Goal: Communication & Community: Answer question/provide support

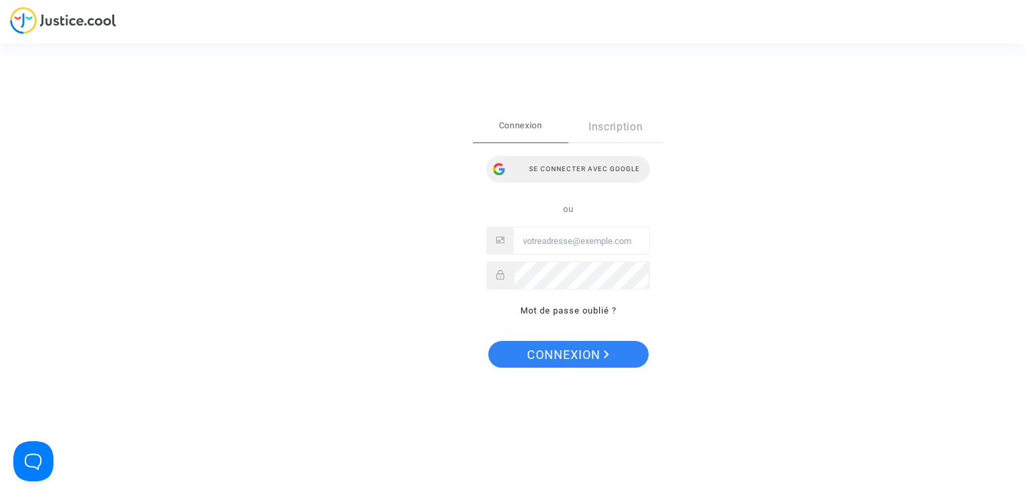
click at [551, 163] on div "Se connecter avec Google" at bounding box center [568, 169] width 164 height 27
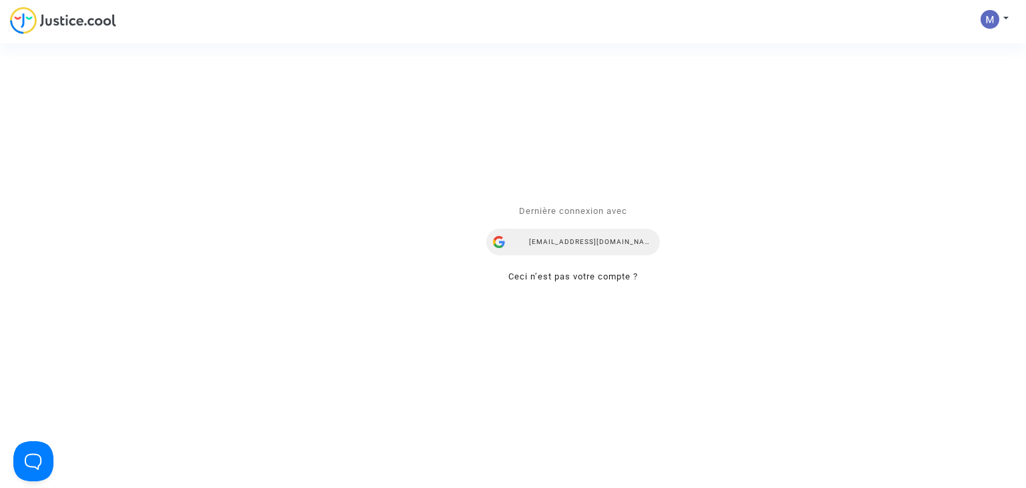
click at [590, 238] on div "mdetastes.avocat@gmail.com" at bounding box center [573, 242] width 174 height 27
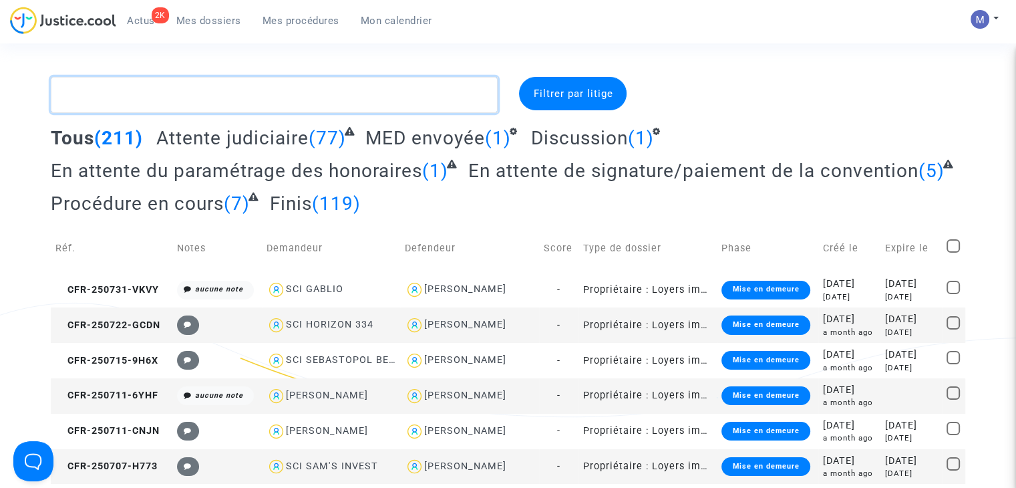
click at [263, 100] on textarea at bounding box center [274, 95] width 447 height 36
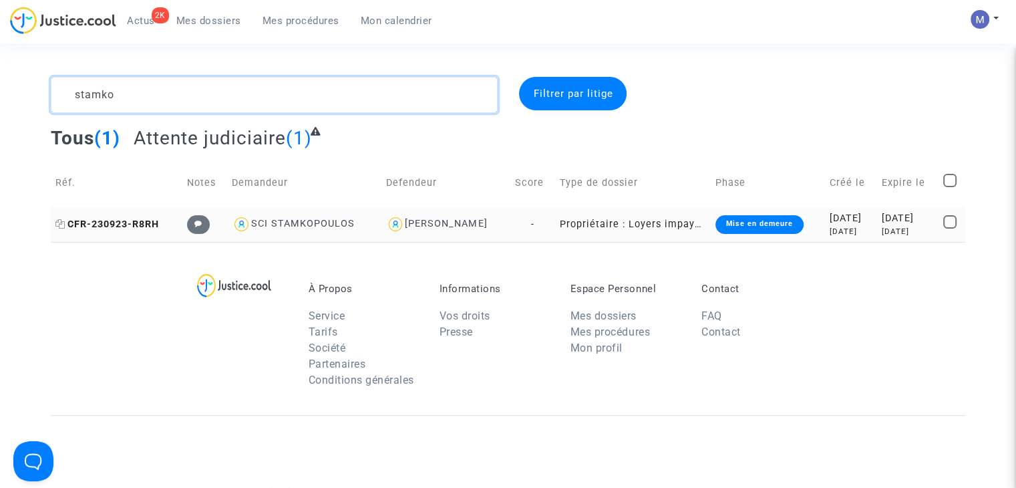
type textarea "stamko"
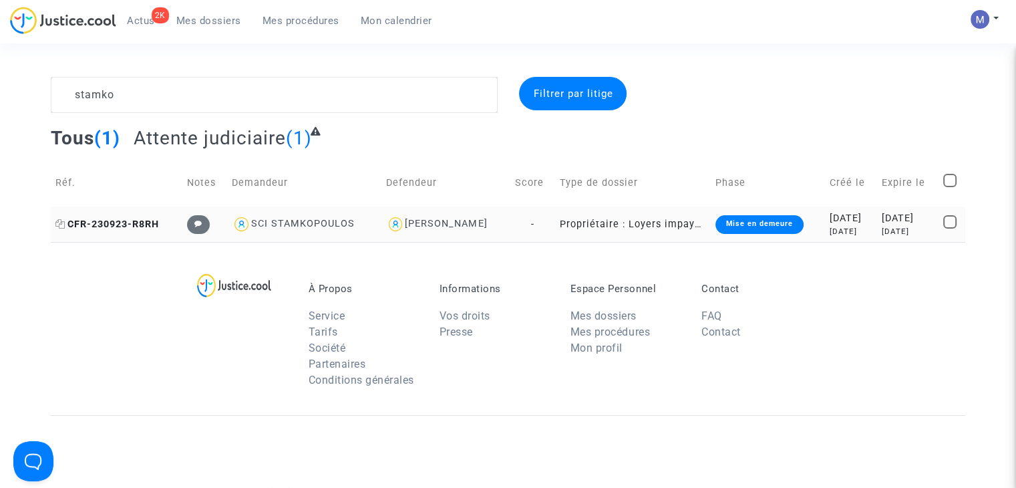
click at [142, 220] on span "CFR-230923-R8RH" at bounding box center [107, 223] width 104 height 11
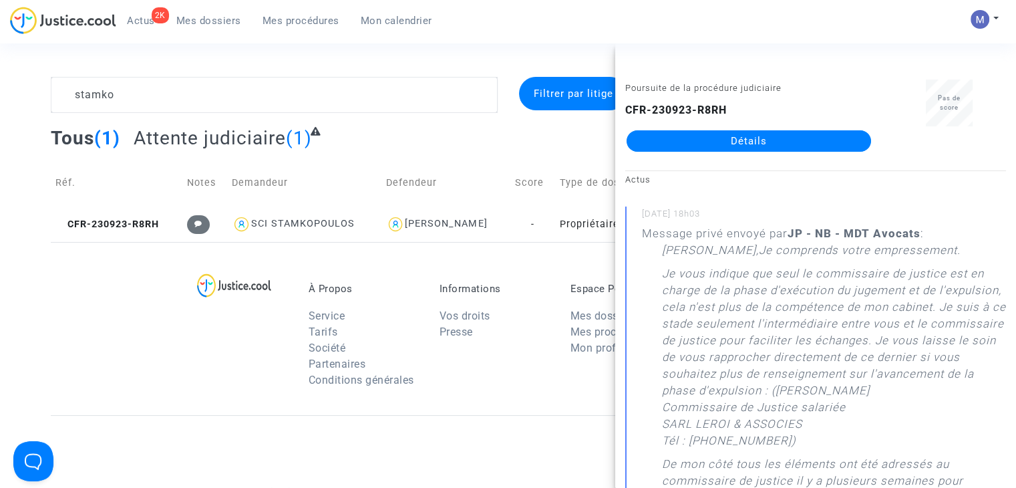
click at [732, 142] on link "Détails" at bounding box center [749, 140] width 245 height 21
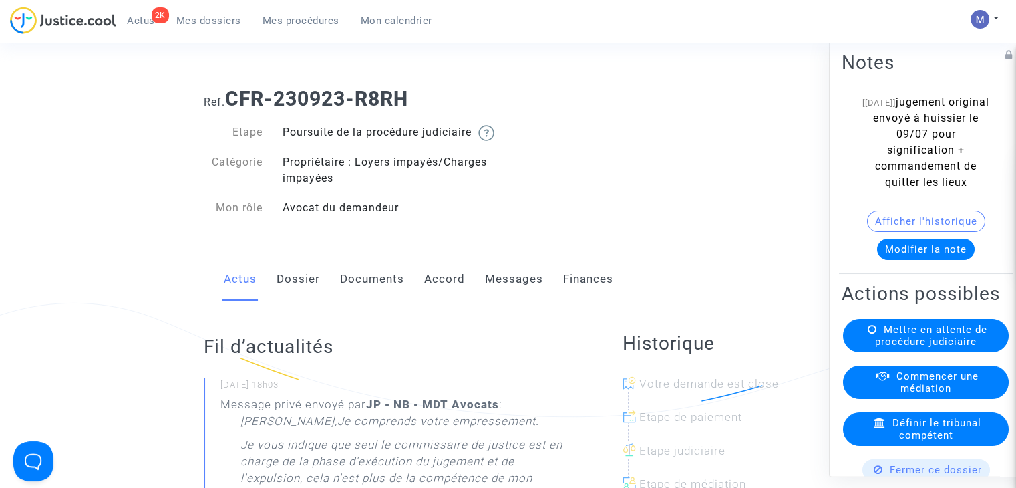
click at [919, 250] on button "Modifier la note" at bounding box center [926, 249] width 98 height 21
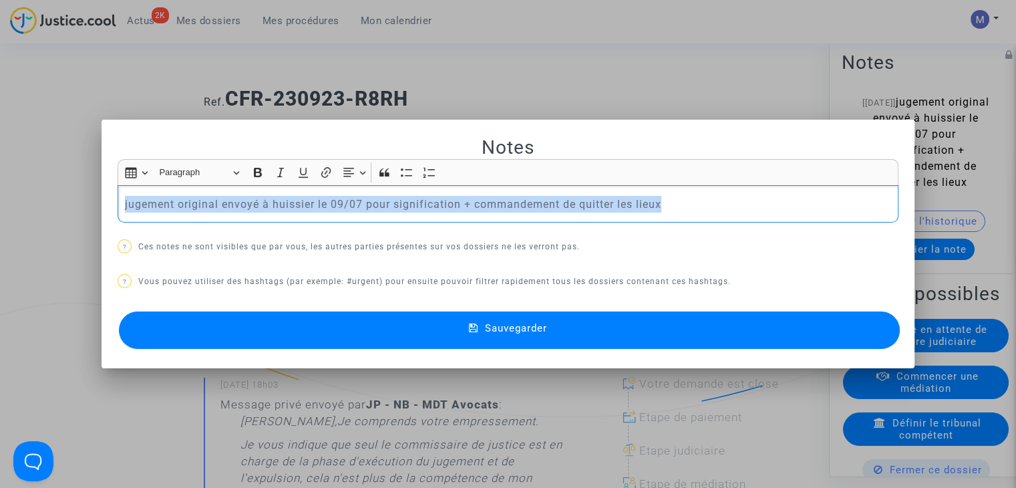
drag, startPoint x: 690, startPoint y: 206, endPoint x: 69, endPoint y: 237, distance: 621.5
click at [69, 237] on div "Notes Rich Text Editor Insert table Insert table Heading Paragraph Paragraph He…" at bounding box center [508, 244] width 1016 height 488
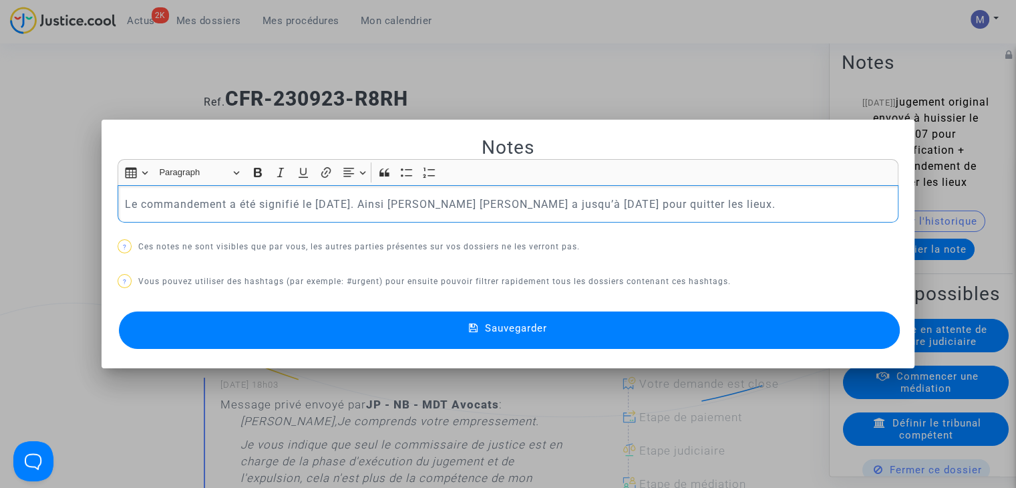
click at [518, 327] on span "Sauvegarder" at bounding box center [516, 328] width 62 height 12
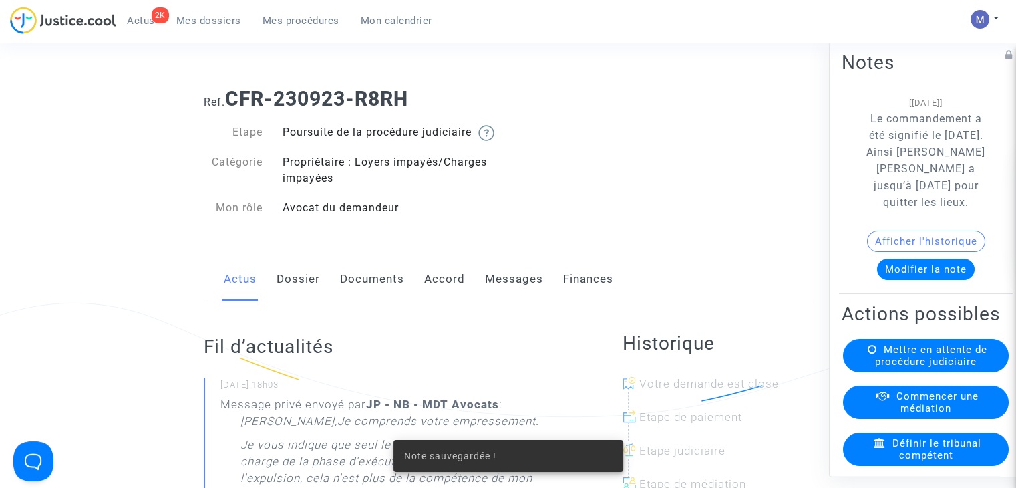
click at [193, 19] on span "Mes dossiers" at bounding box center [208, 21] width 65 height 12
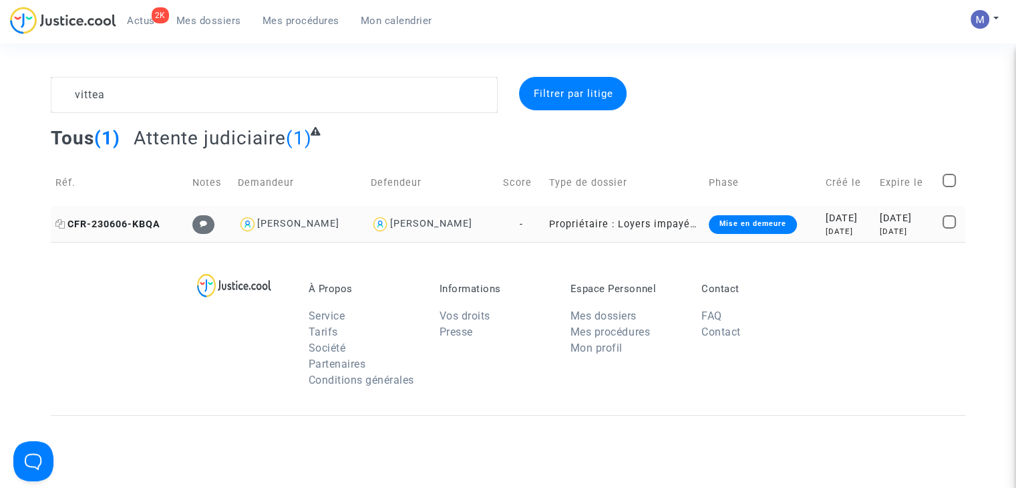
type textarea "vittea"
click at [135, 228] on span "CFR-230606-KBQA" at bounding box center [107, 223] width 105 height 11
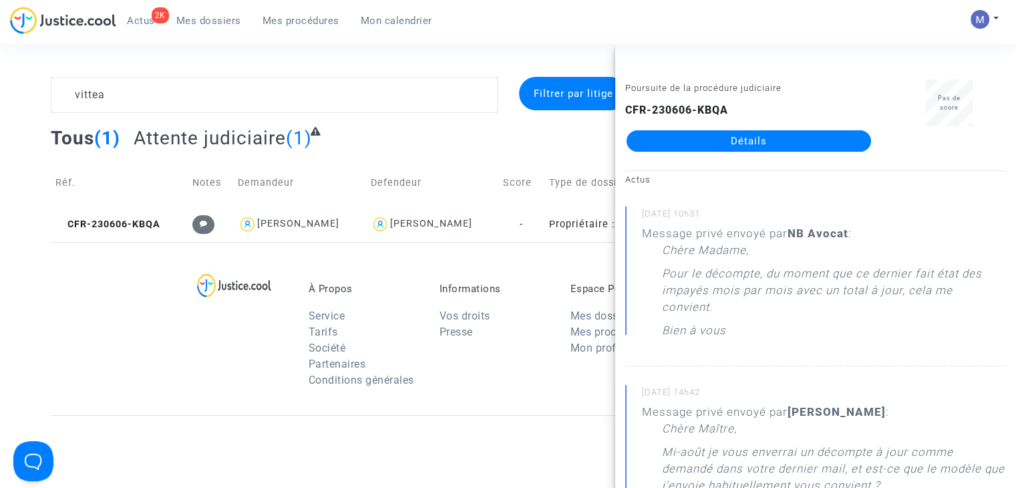
click at [716, 147] on link "Détails" at bounding box center [749, 140] width 245 height 21
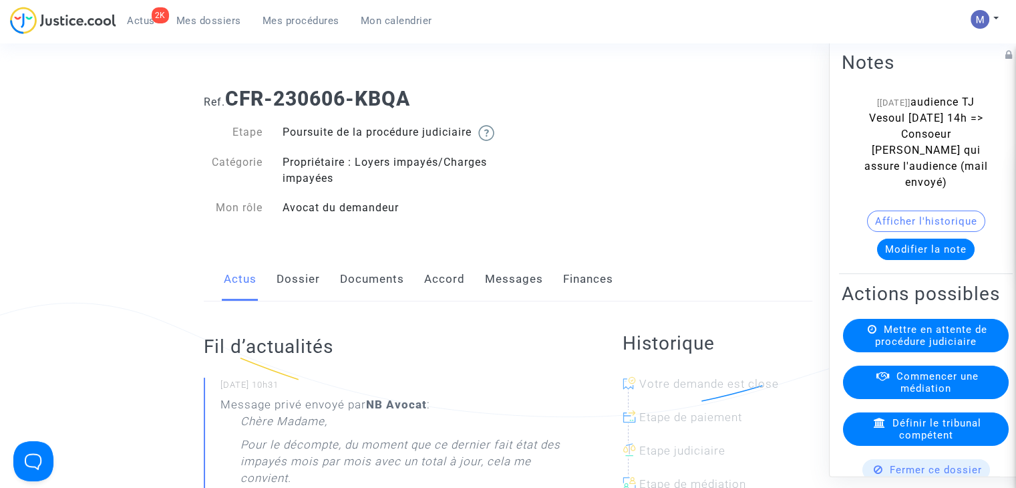
click at [510, 293] on link "Messages" at bounding box center [514, 279] width 58 height 44
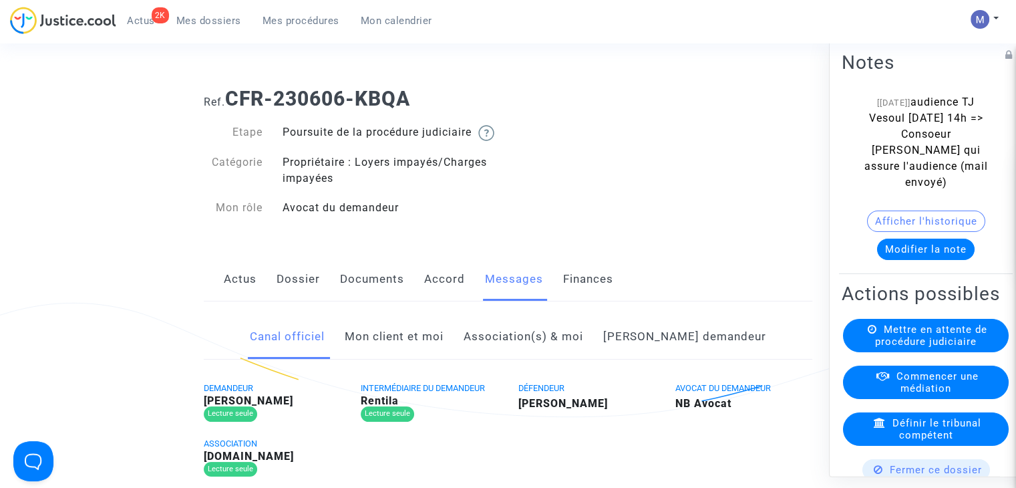
click at [444, 357] on link "Mon client et moi" at bounding box center [394, 337] width 99 height 44
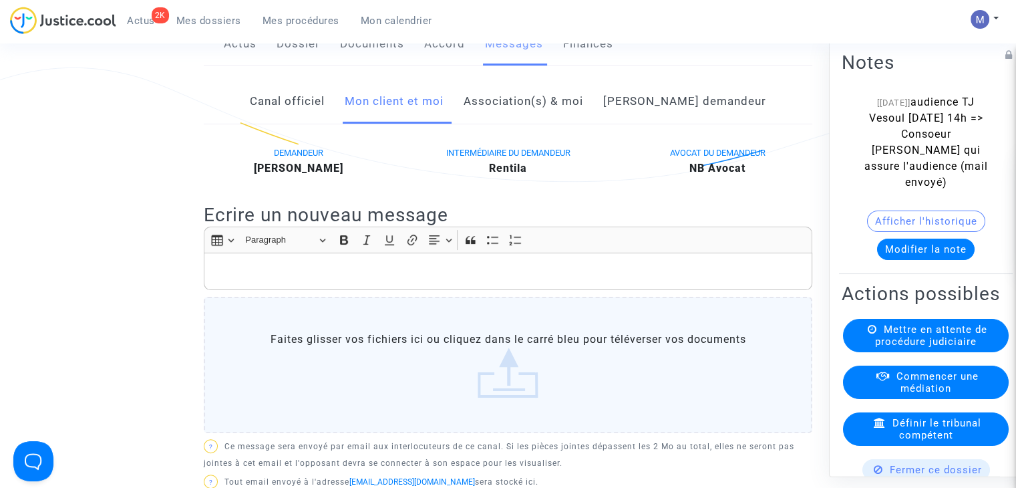
scroll to position [206, 0]
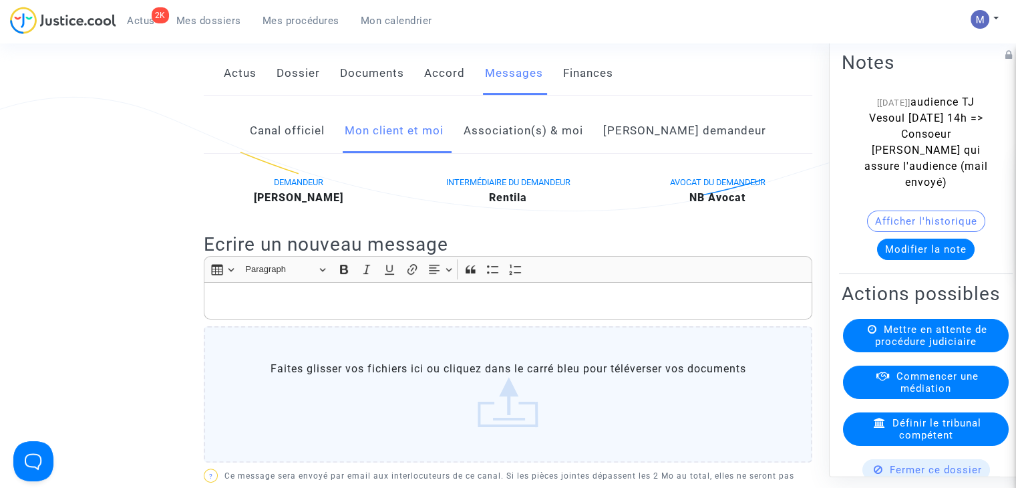
click at [396, 309] on p "Rich Text Editor, main" at bounding box center [508, 301] width 595 height 17
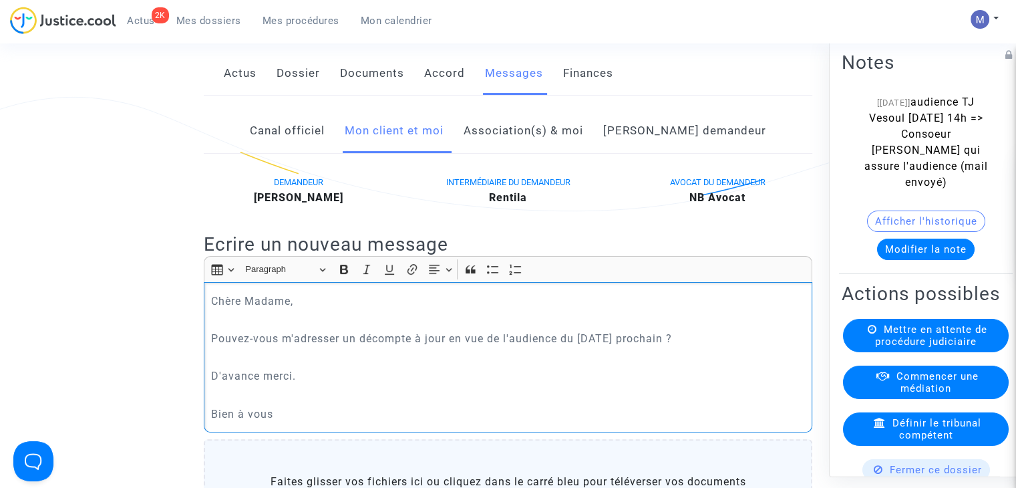
scroll to position [567, 0]
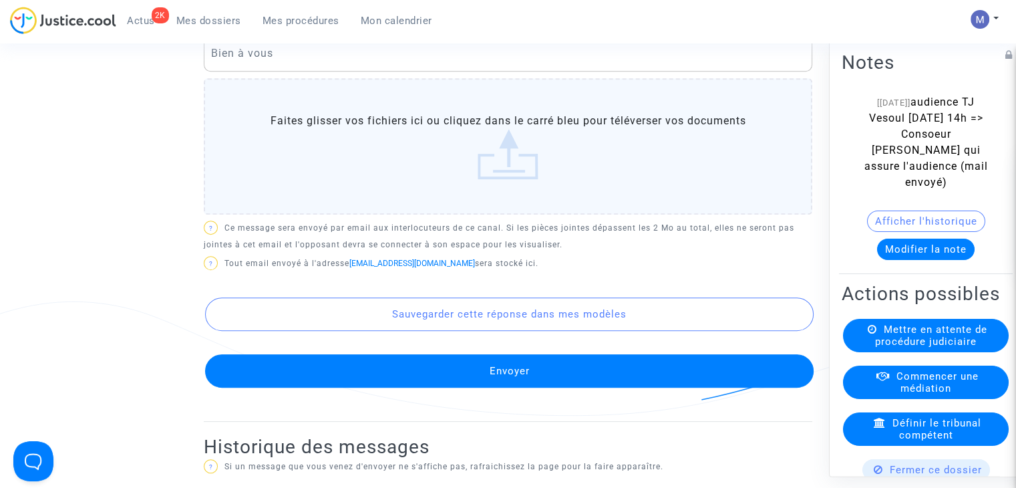
click at [505, 388] on button "Envoyer" at bounding box center [509, 370] width 609 height 33
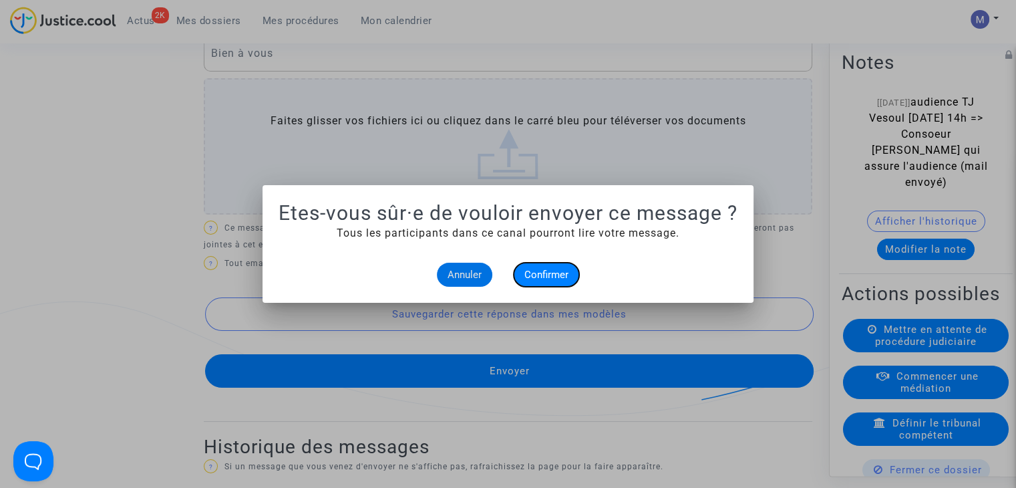
click at [555, 267] on button "Confirmer" at bounding box center [546, 275] width 65 height 24
